Goal: Check status: Check status

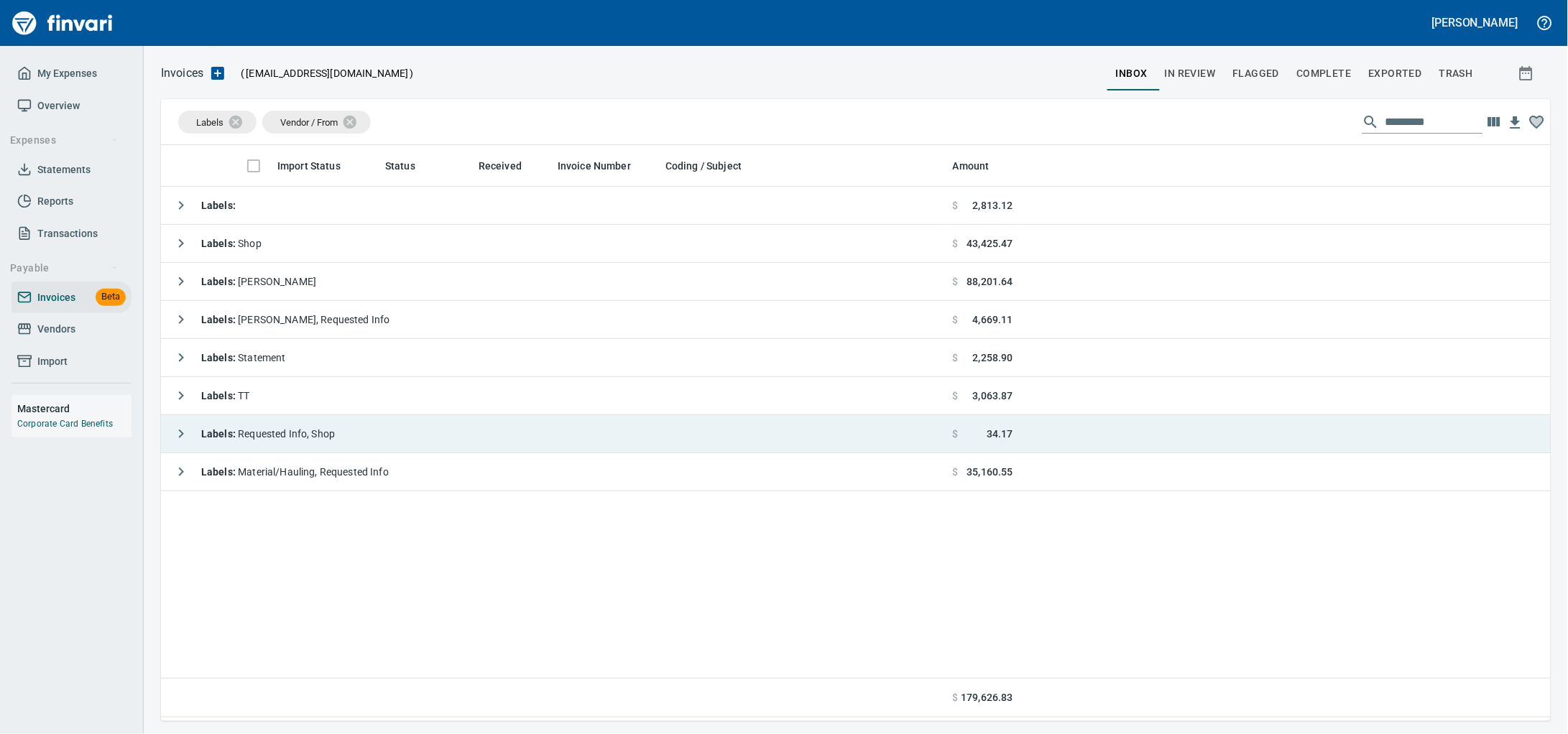
scroll to position [563, 1362]
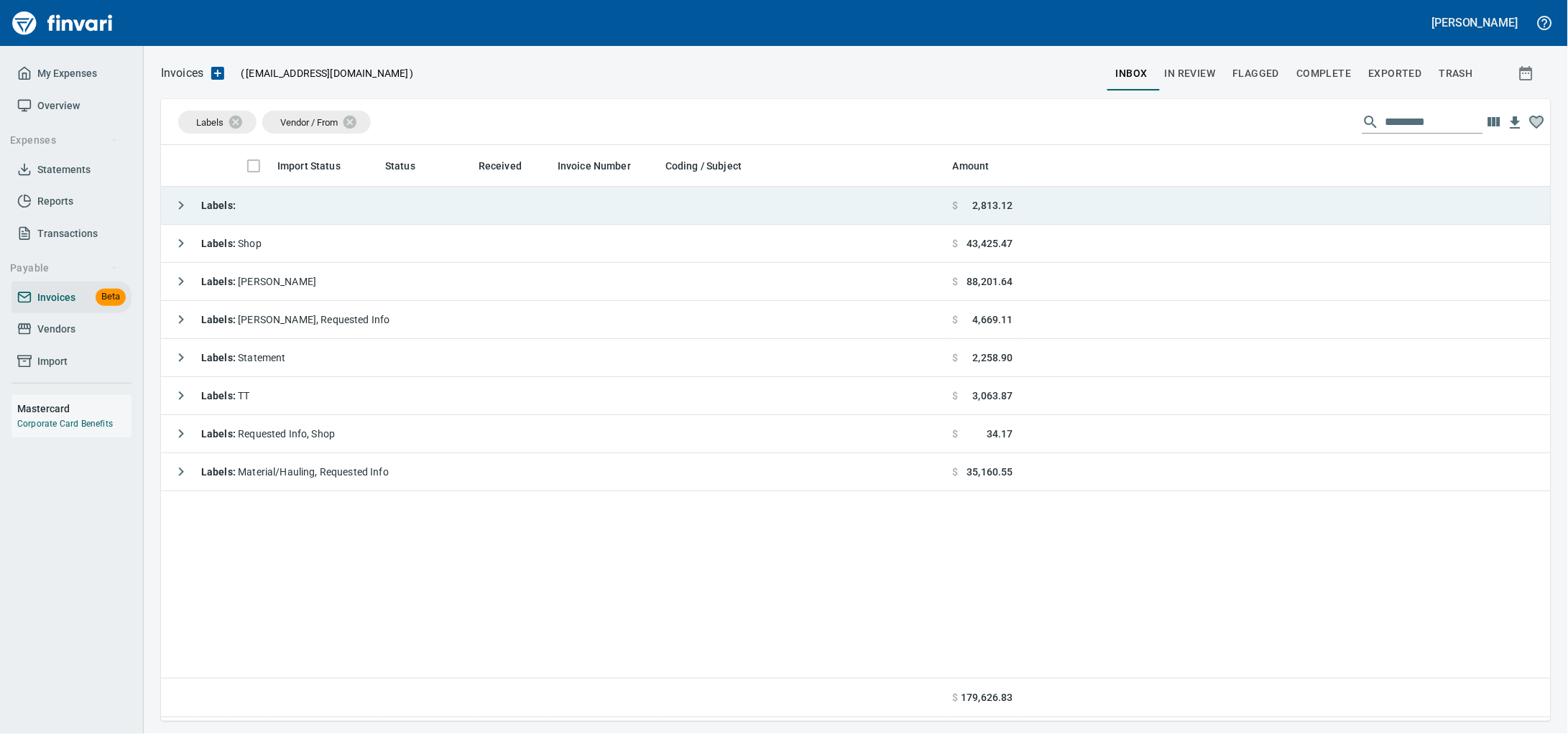
click at [473, 213] on td "Labels :" at bounding box center [554, 206] width 786 height 38
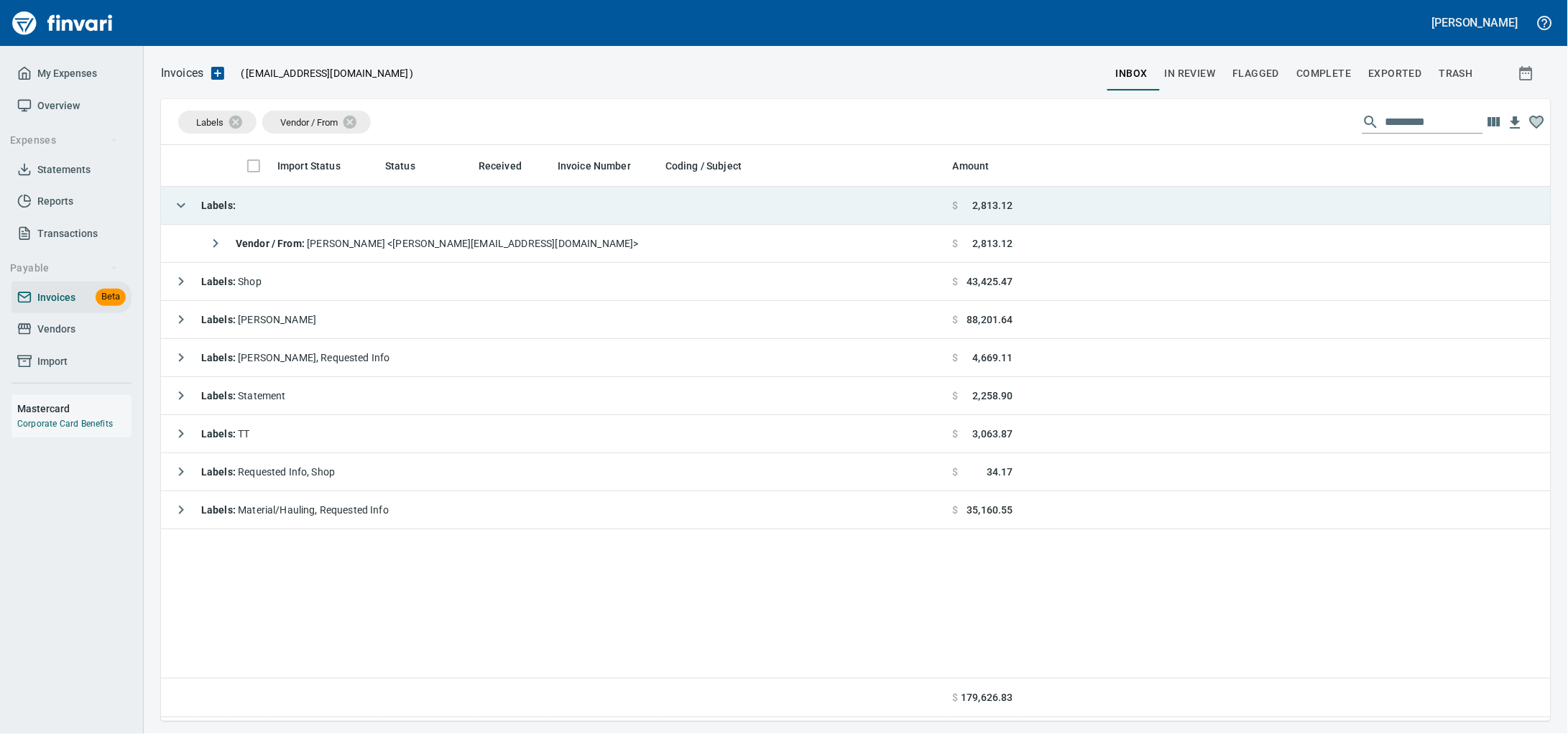
click at [474, 211] on td "Labels :" at bounding box center [554, 206] width 786 height 38
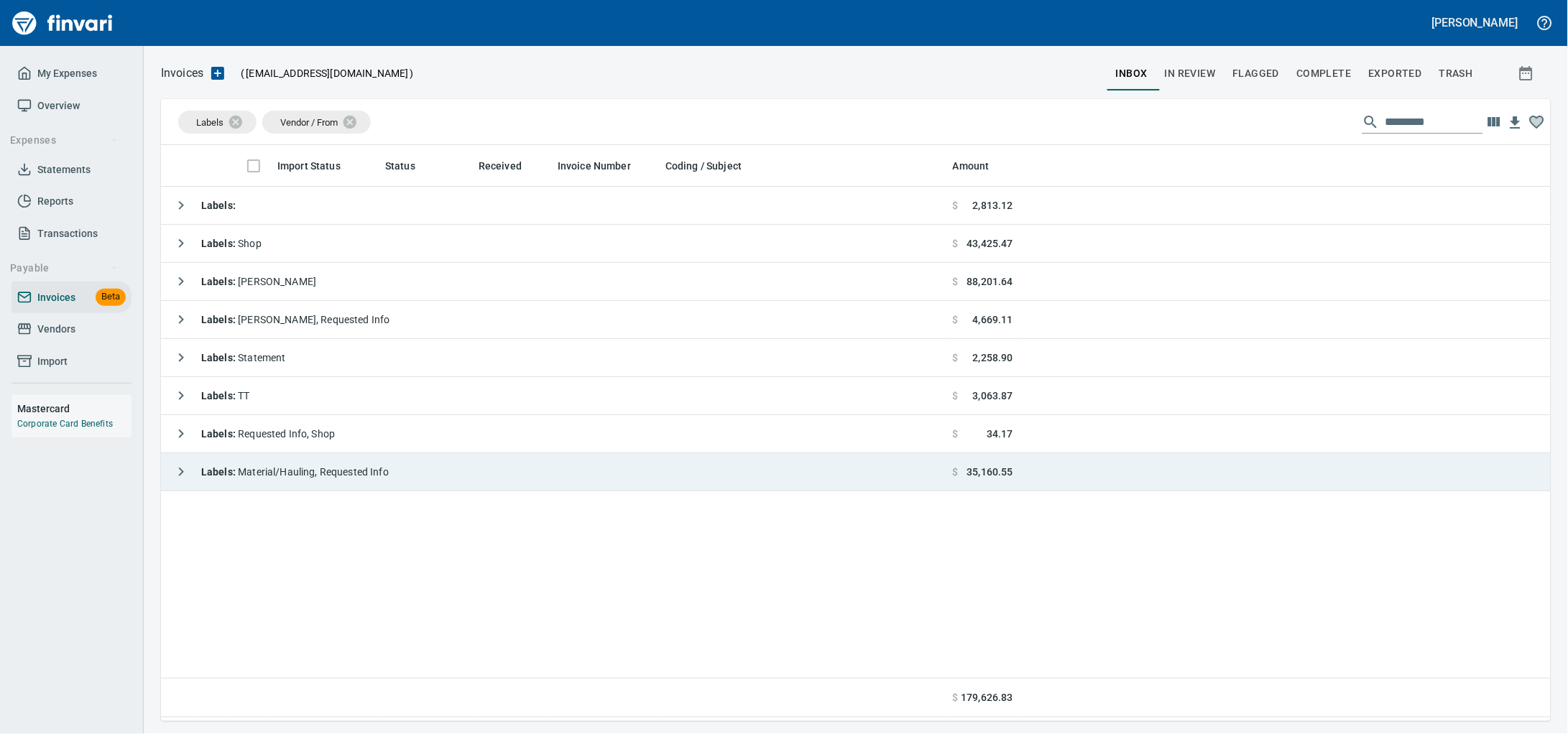
drag, startPoint x: 457, startPoint y: 476, endPoint x: 736, endPoint y: 478, distance: 279.0
click at [456, 476] on td "Labels : Material/Hauling, Requested Info" at bounding box center [554, 473] width 786 height 38
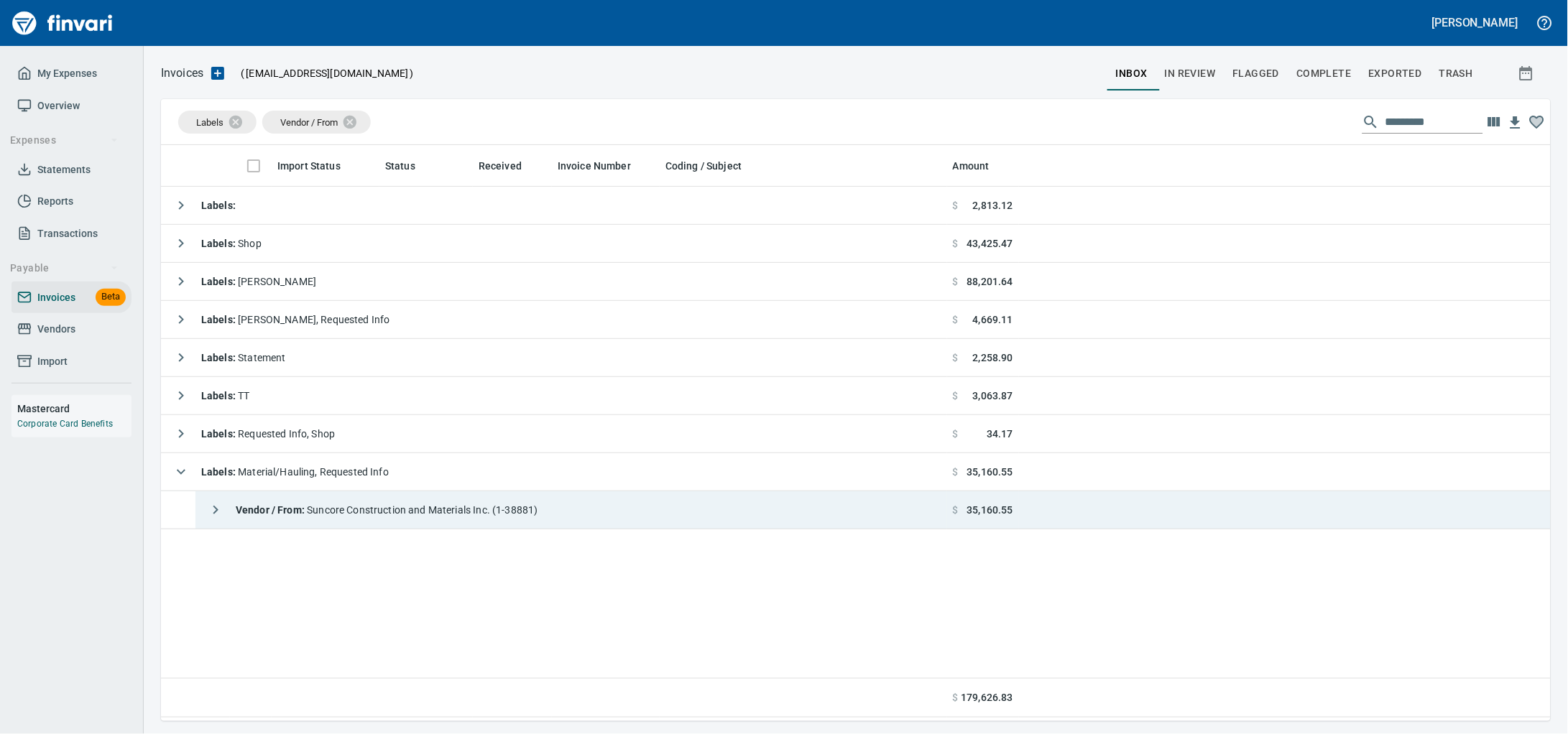
click at [636, 514] on td "Vendor / From : Suncore Construction and Materials Inc. (1-38881)" at bounding box center [571, 511] width 752 height 38
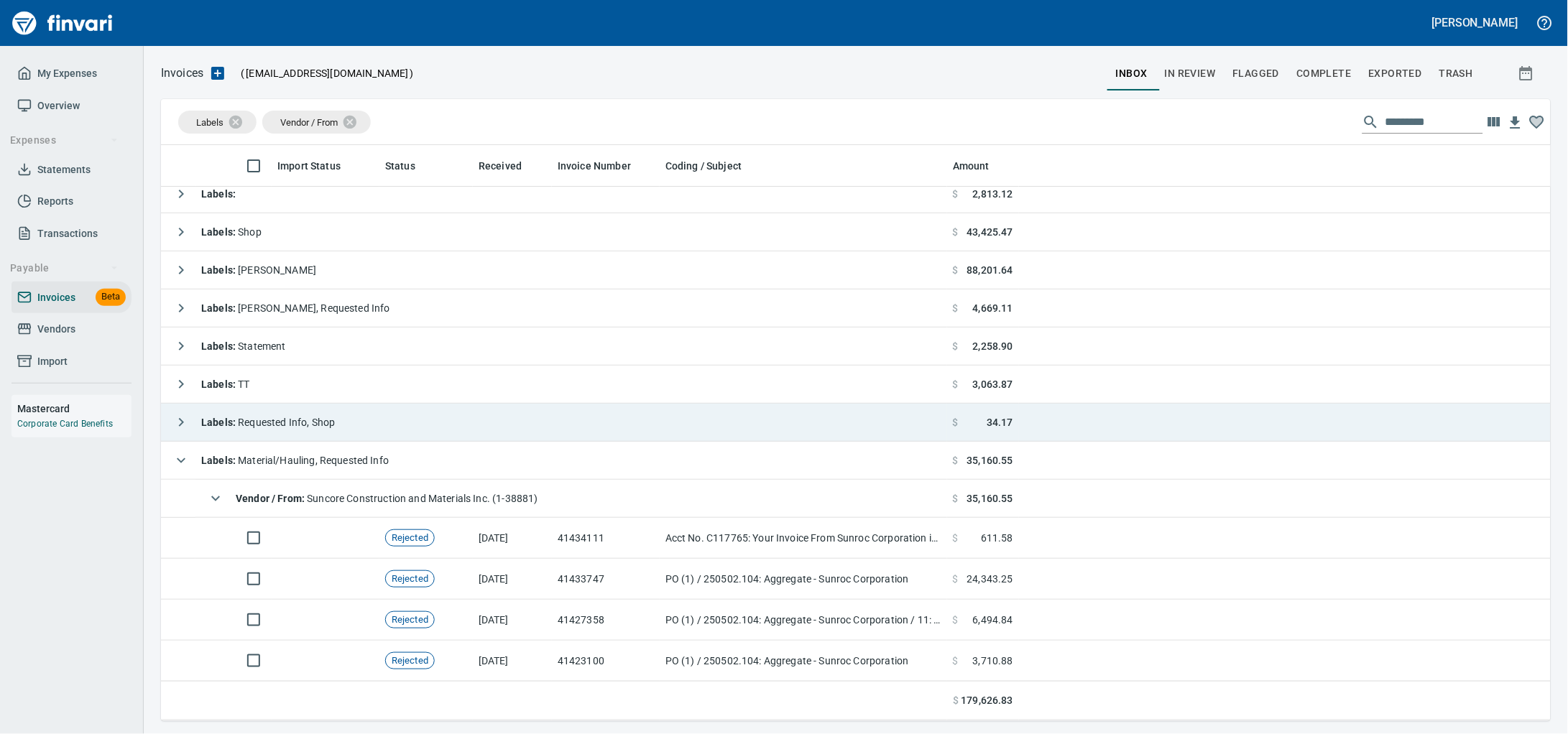
scroll to position [16, 0]
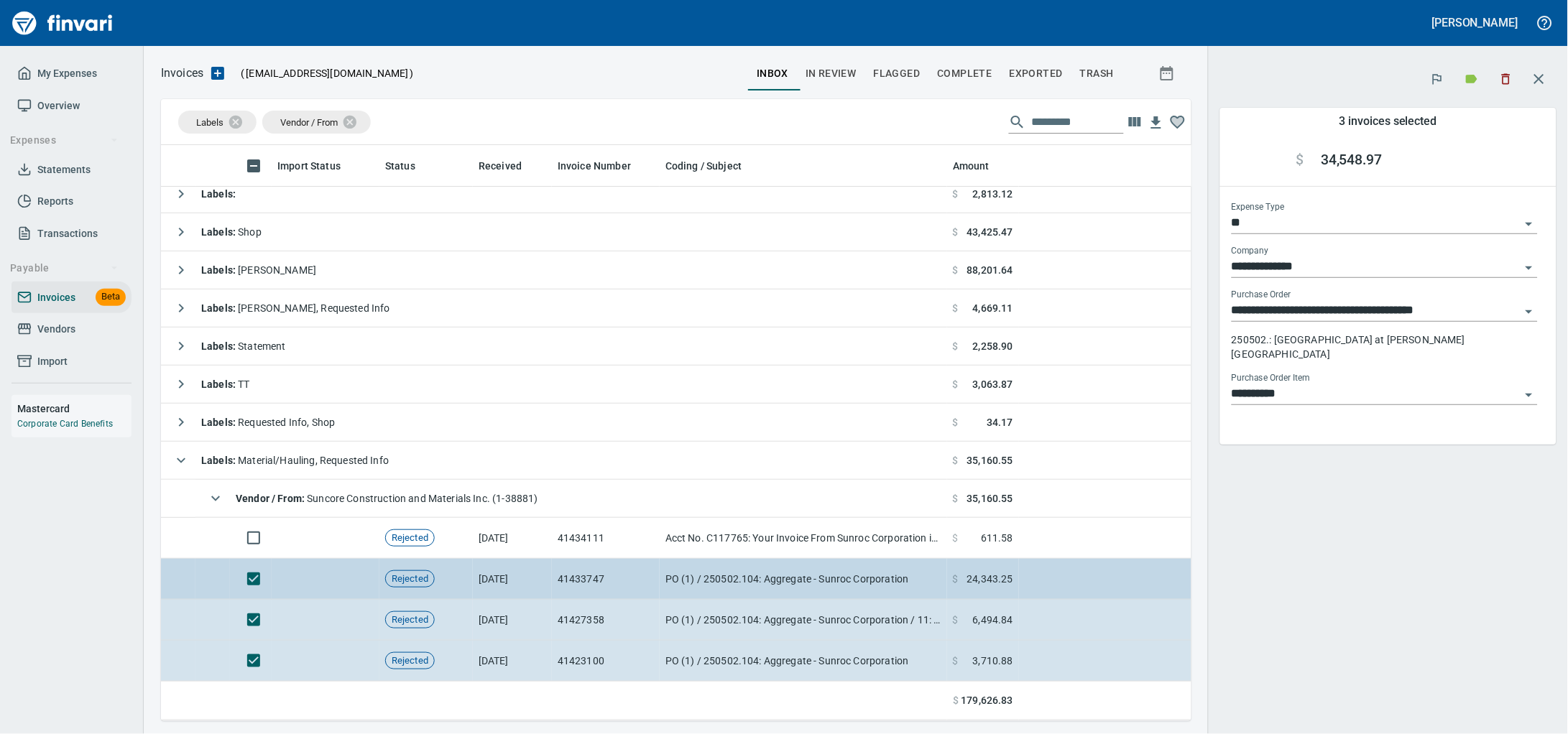
type input "**********"
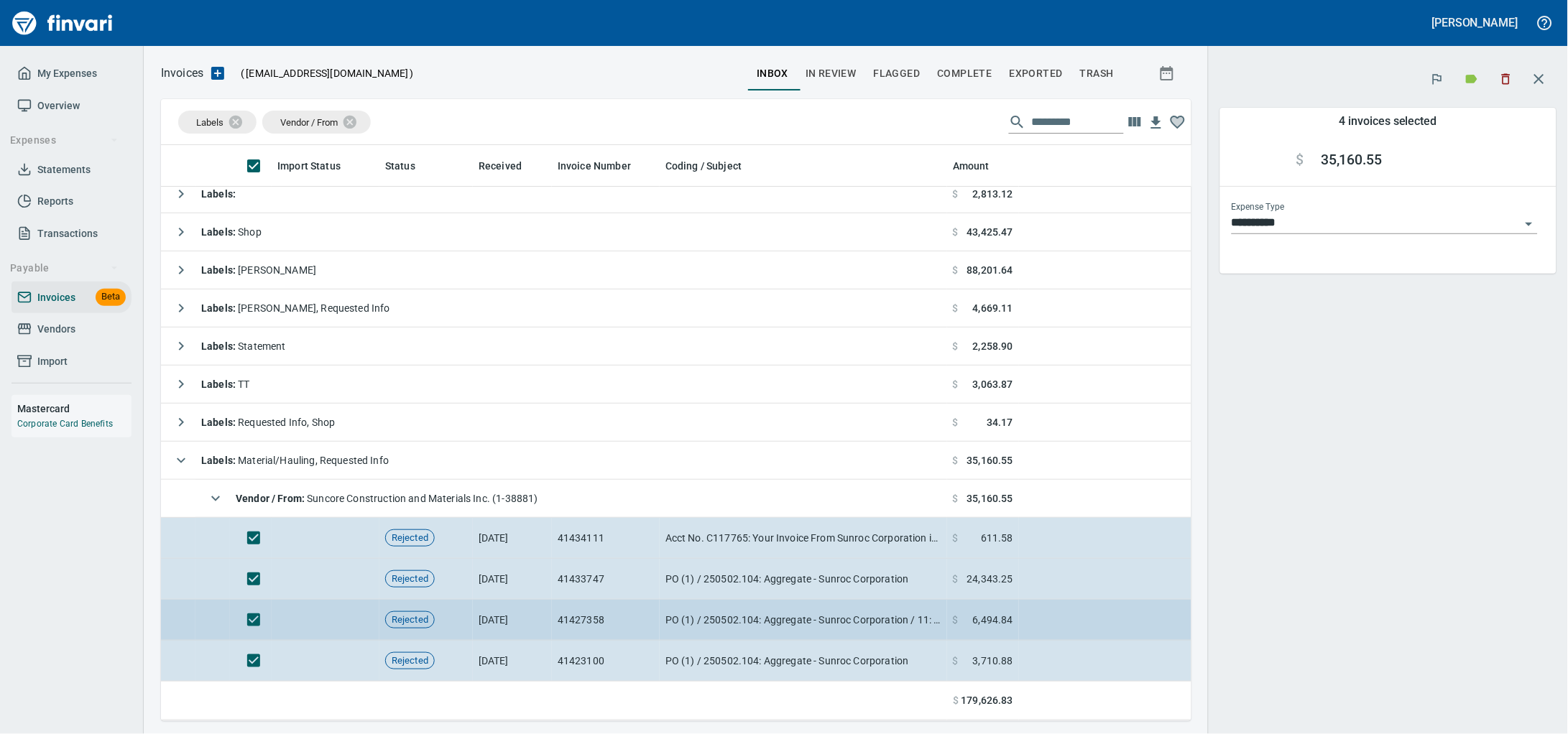
scroll to position [563, 1004]
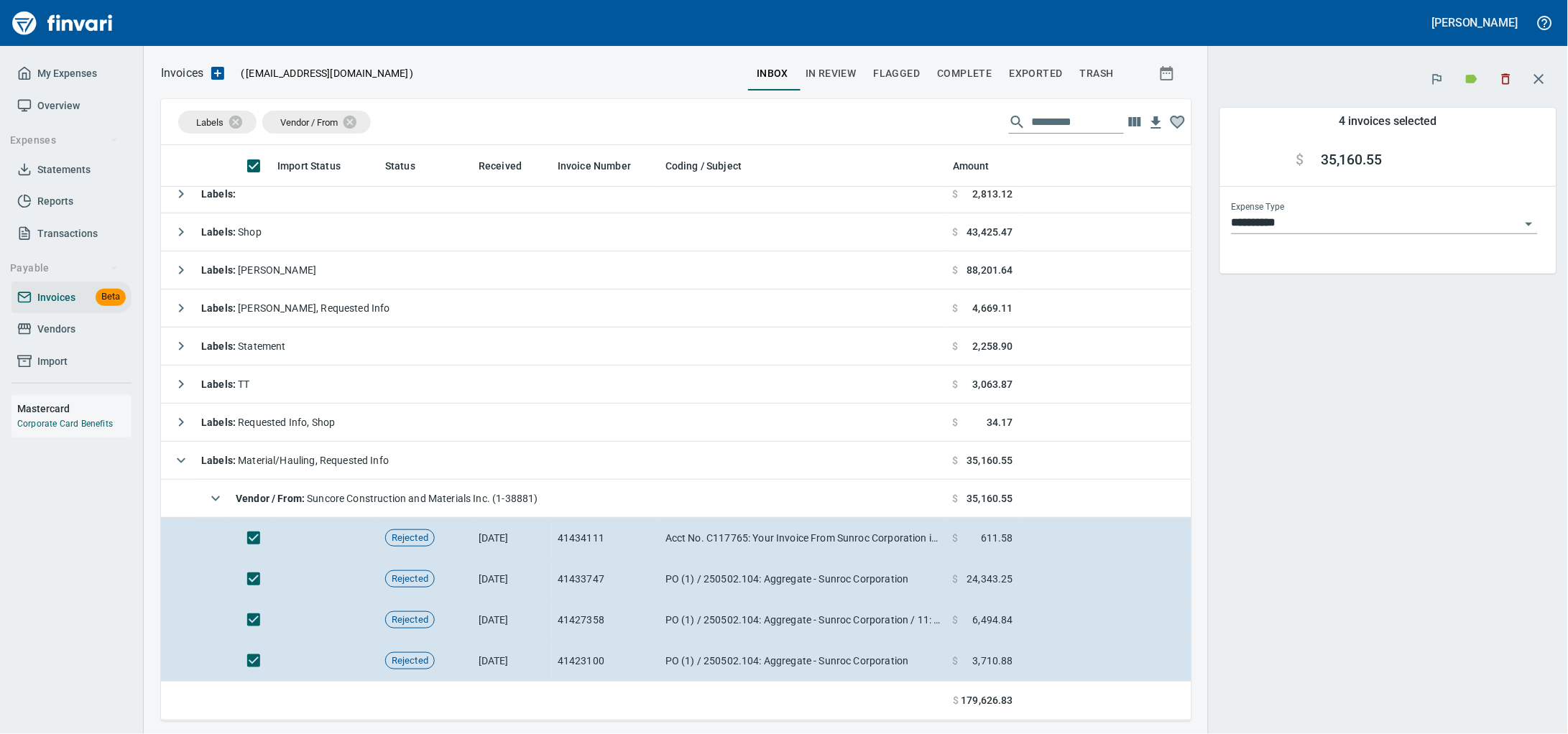
click at [1504, 65] on button "button" at bounding box center [1506, 79] width 31 height 31
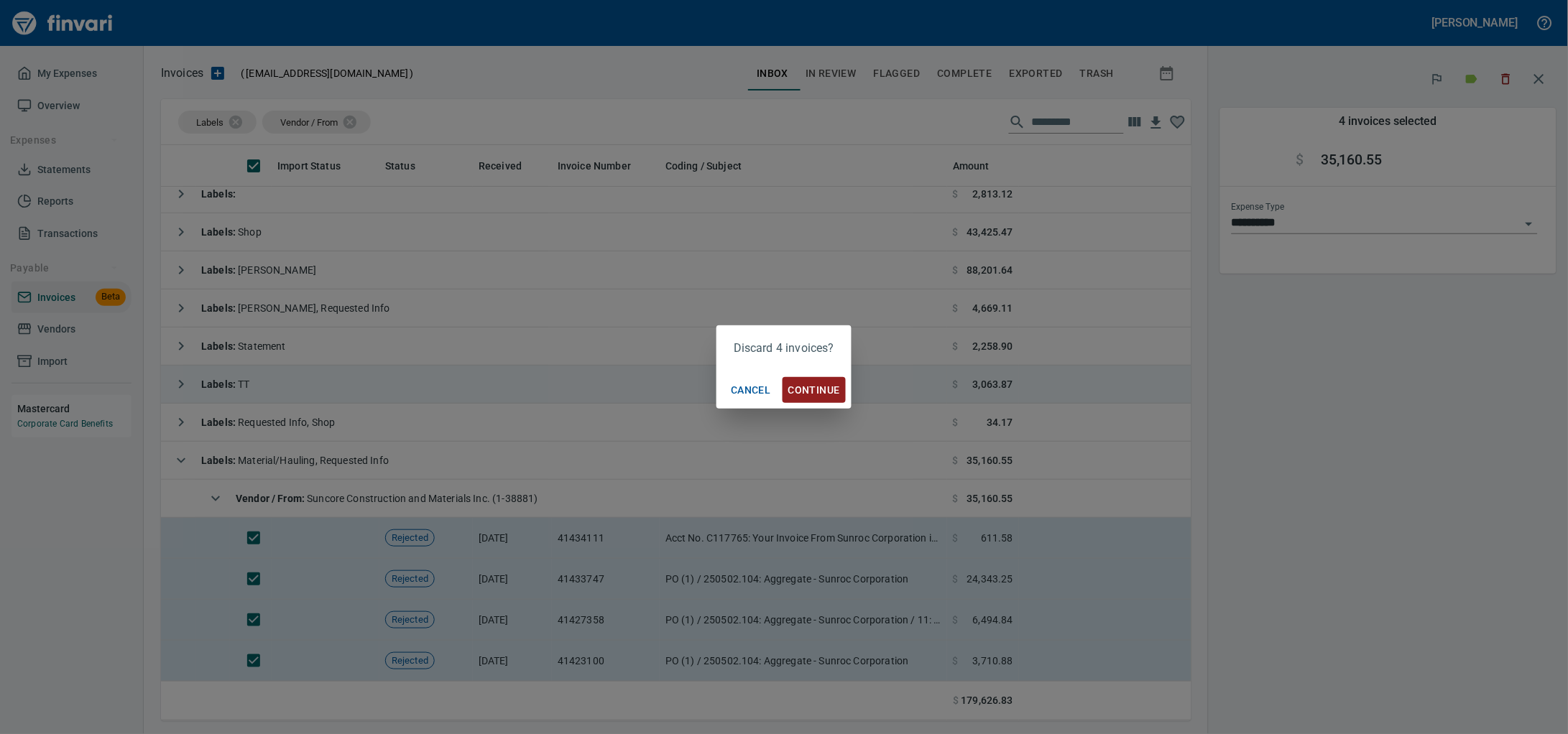
click at [823, 396] on span "Continue" at bounding box center [815, 390] width 52 height 18
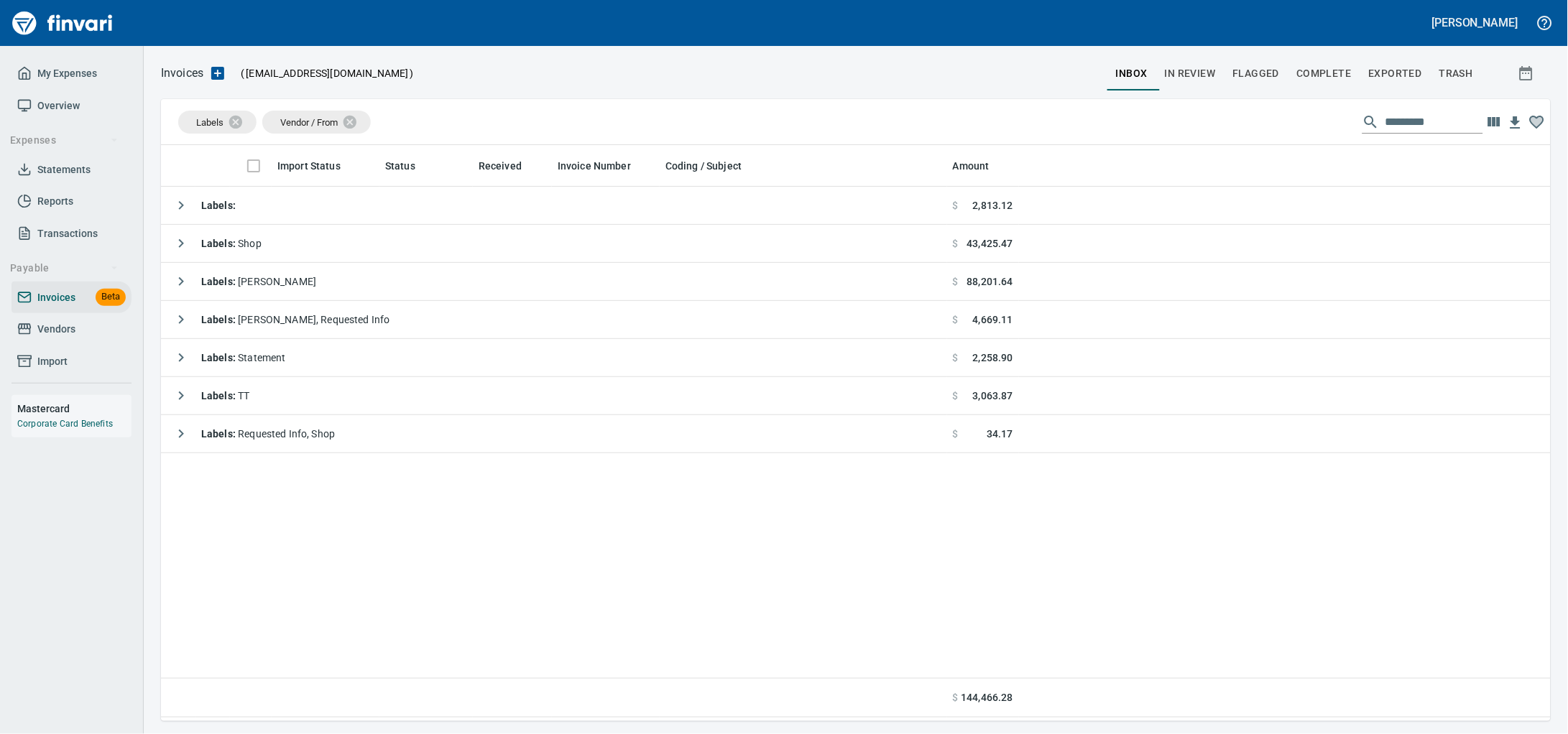
scroll to position [563, 1362]
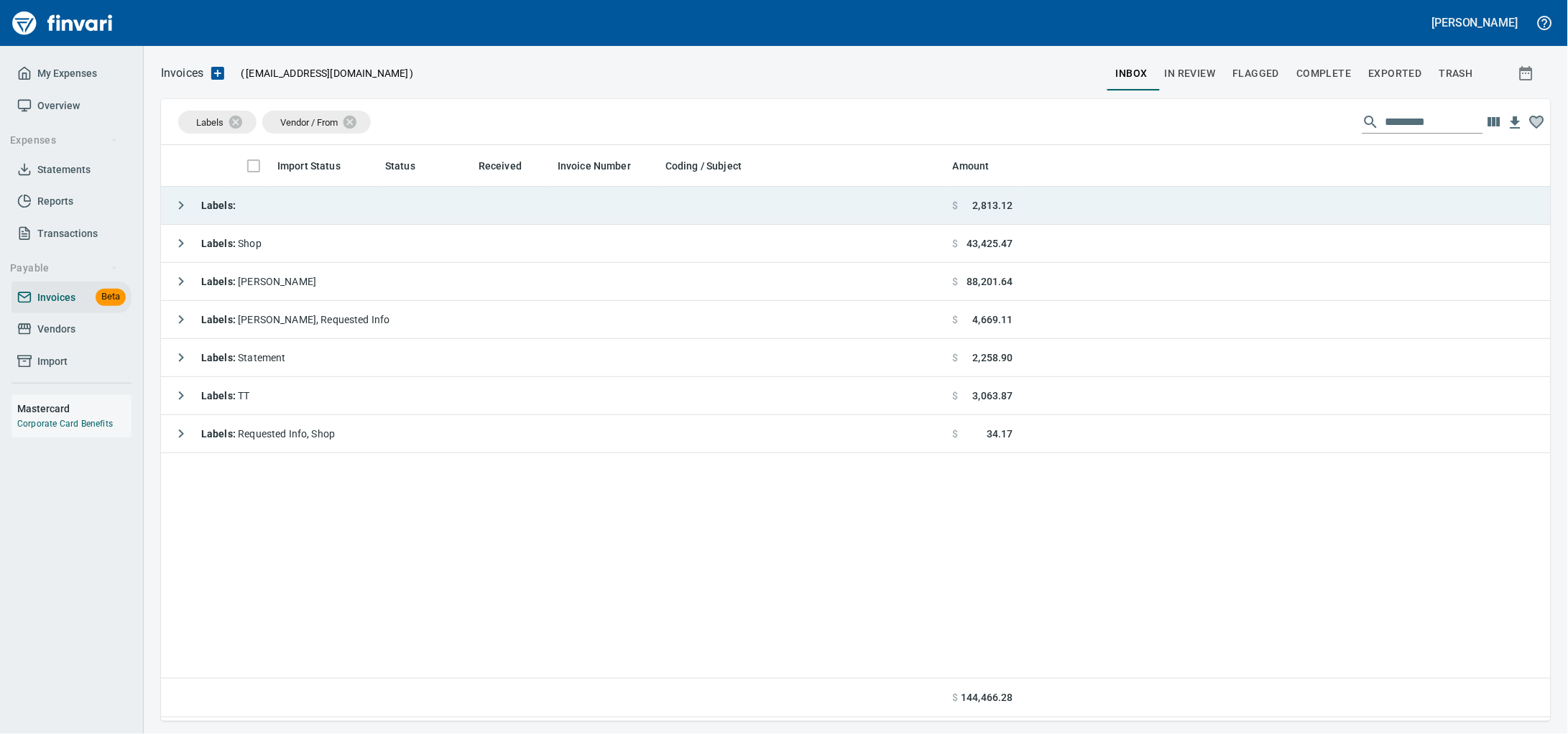
click at [332, 207] on td "Labels :" at bounding box center [554, 206] width 786 height 38
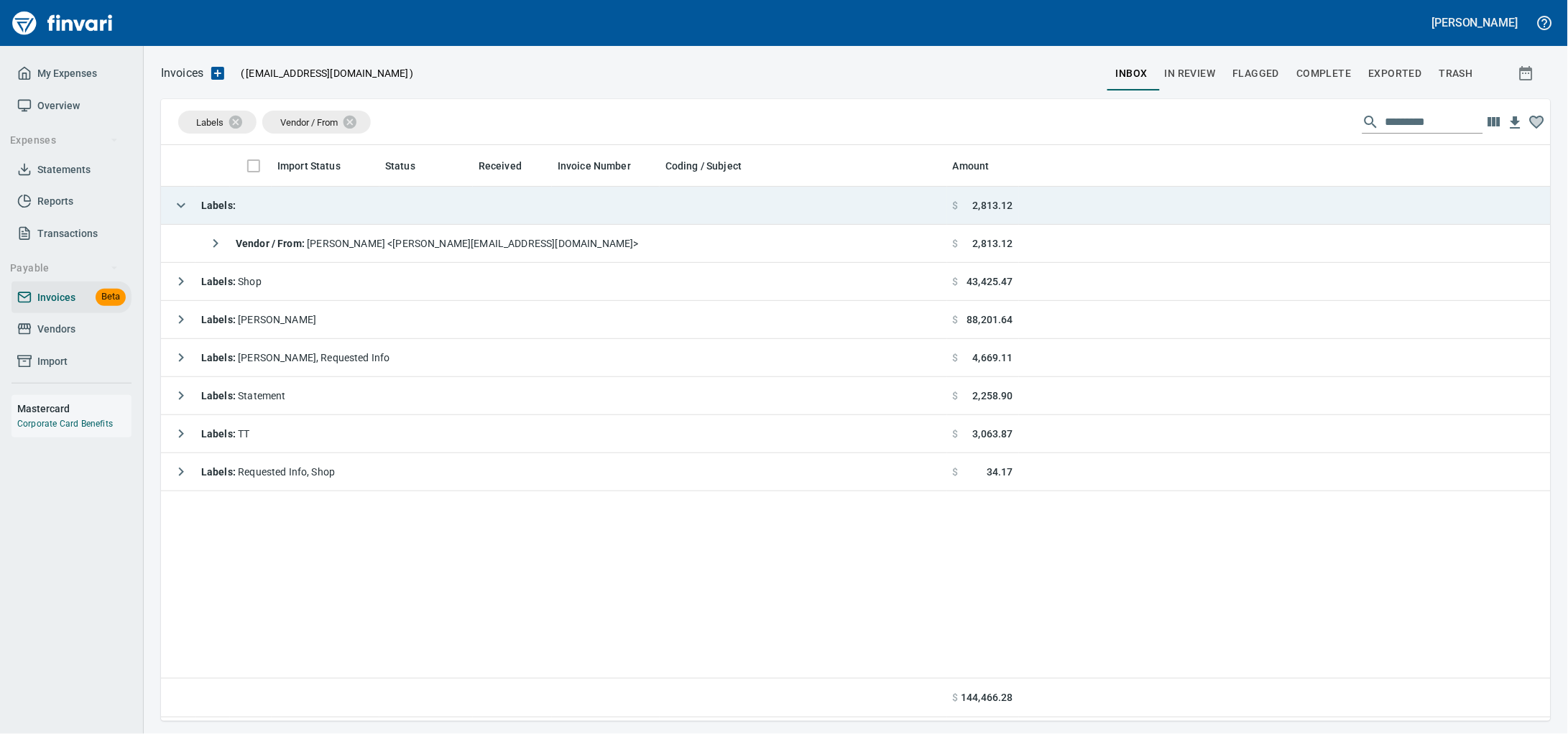
click at [332, 206] on td "Labels :" at bounding box center [554, 206] width 786 height 38
